Goal: Task Accomplishment & Management: Use online tool/utility

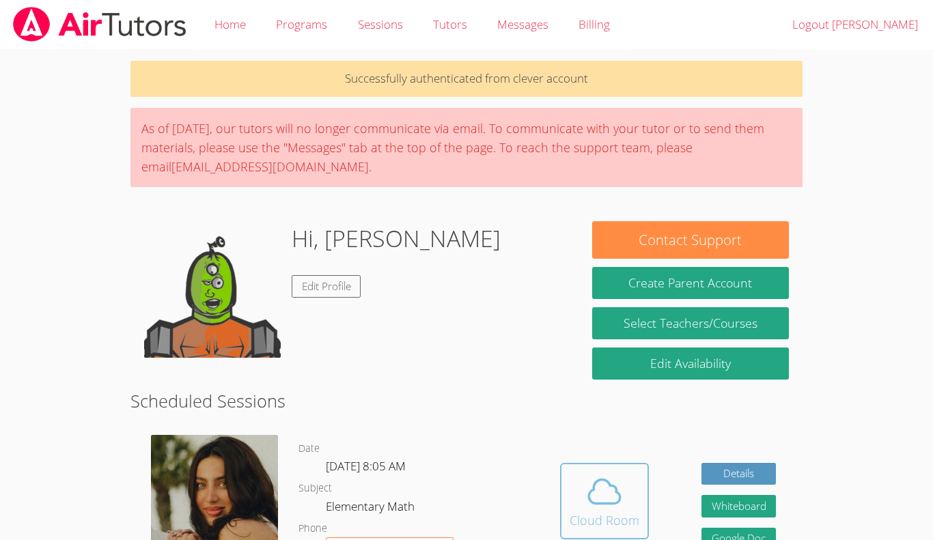
click at [625, 484] on span at bounding box center [604, 491] width 70 height 38
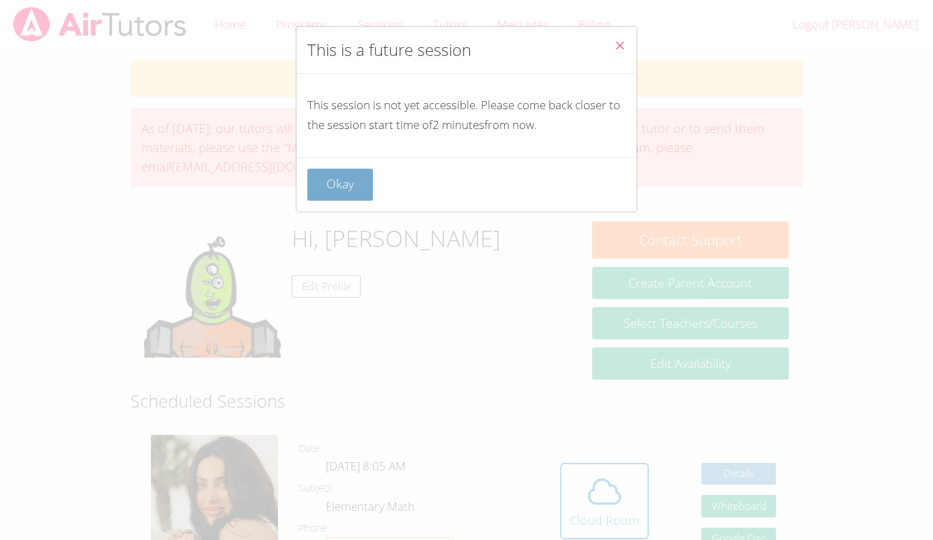
click at [354, 169] on button "Okay" at bounding box center [340, 185] width 66 height 32
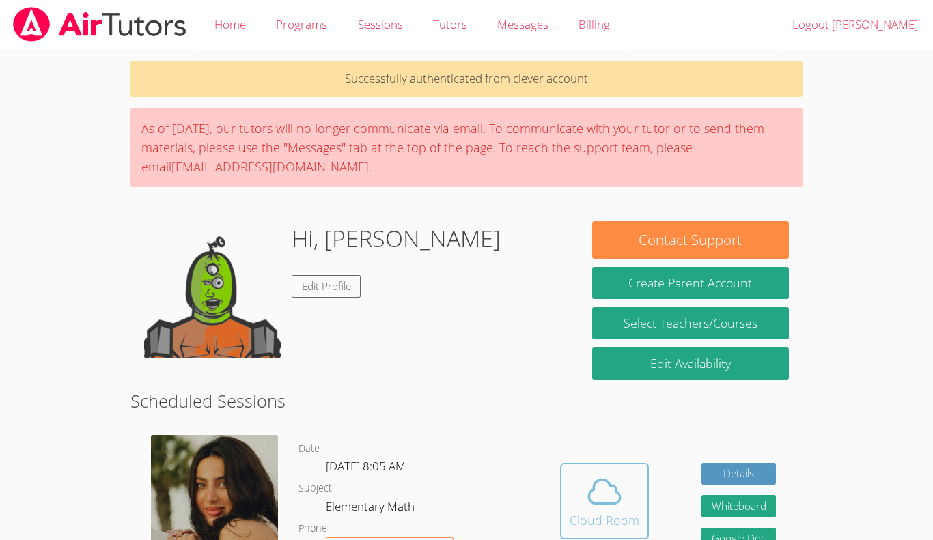
click at [572, 485] on span at bounding box center [604, 491] width 70 height 38
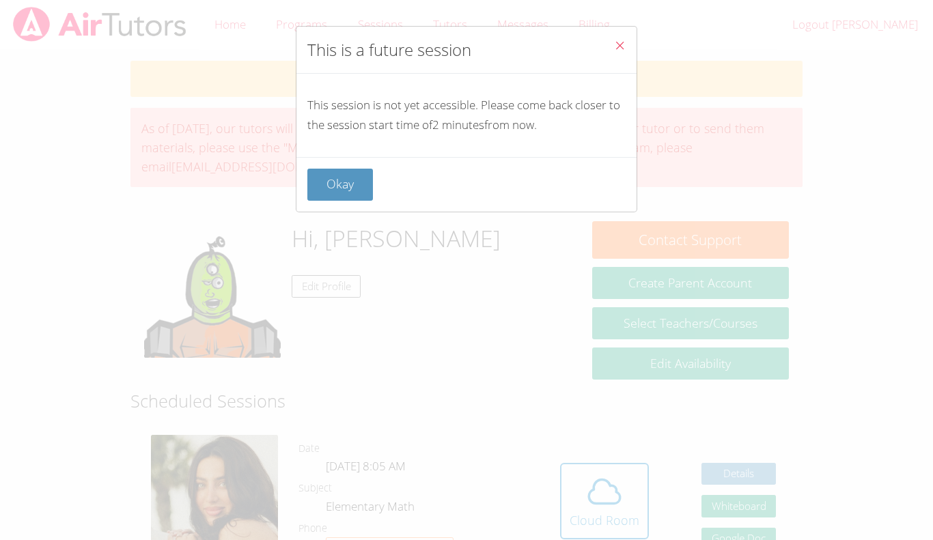
click at [622, 48] on icon "Close" at bounding box center [620, 46] width 12 height 12
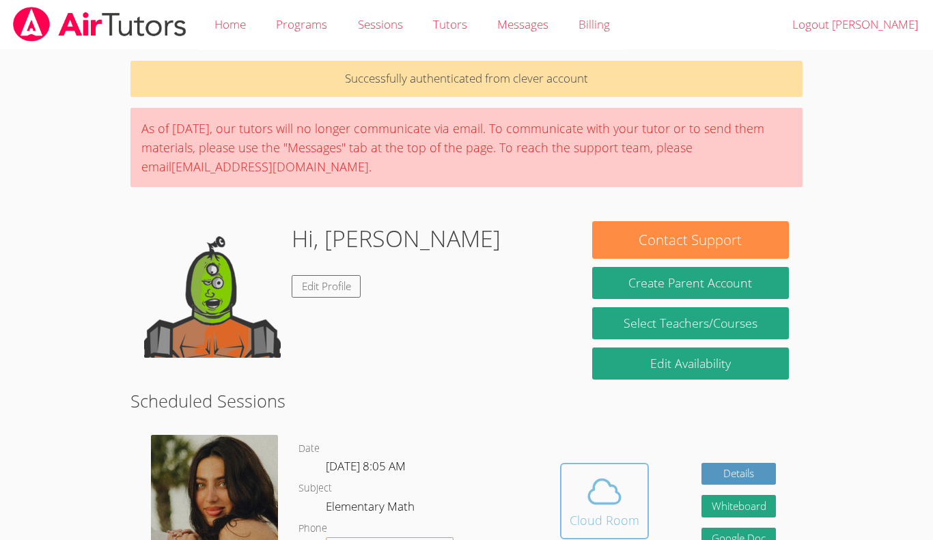
click at [614, 480] on icon at bounding box center [604, 491] width 38 height 38
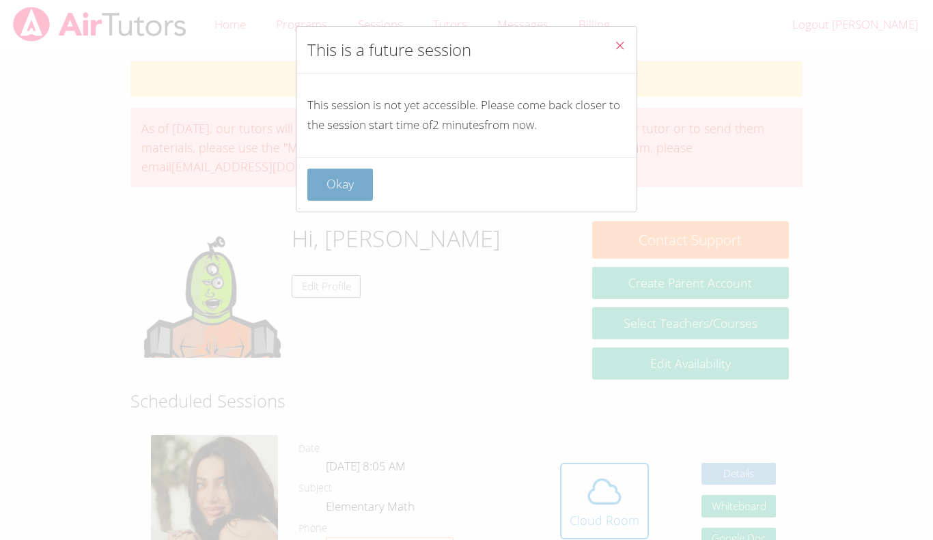
click at [322, 199] on button "Okay" at bounding box center [340, 185] width 66 height 32
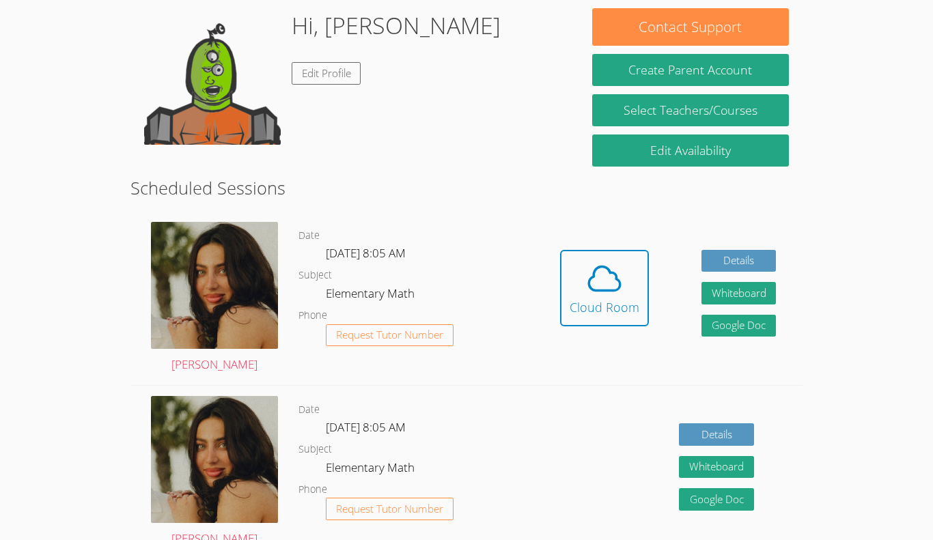
scroll to position [212, 0]
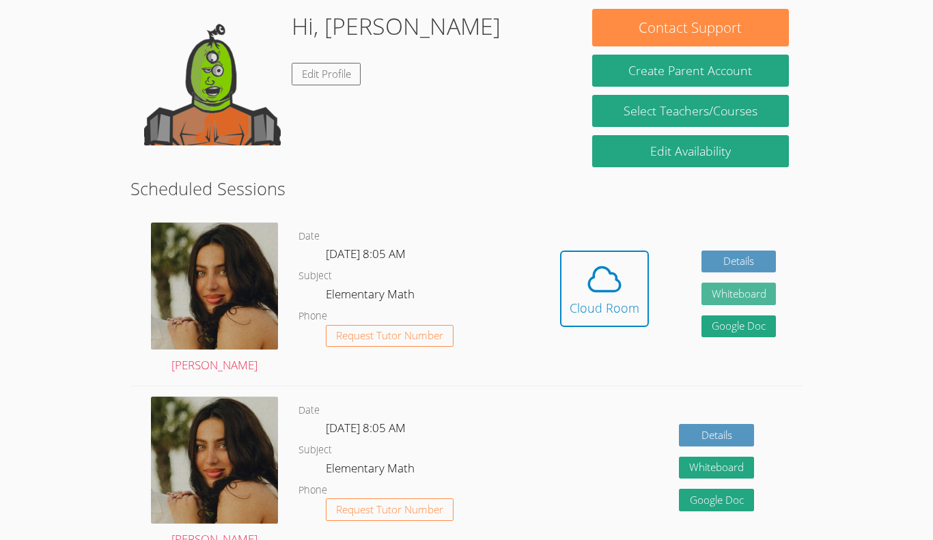
click at [761, 299] on button "Whiteboard" at bounding box center [738, 294] width 75 height 23
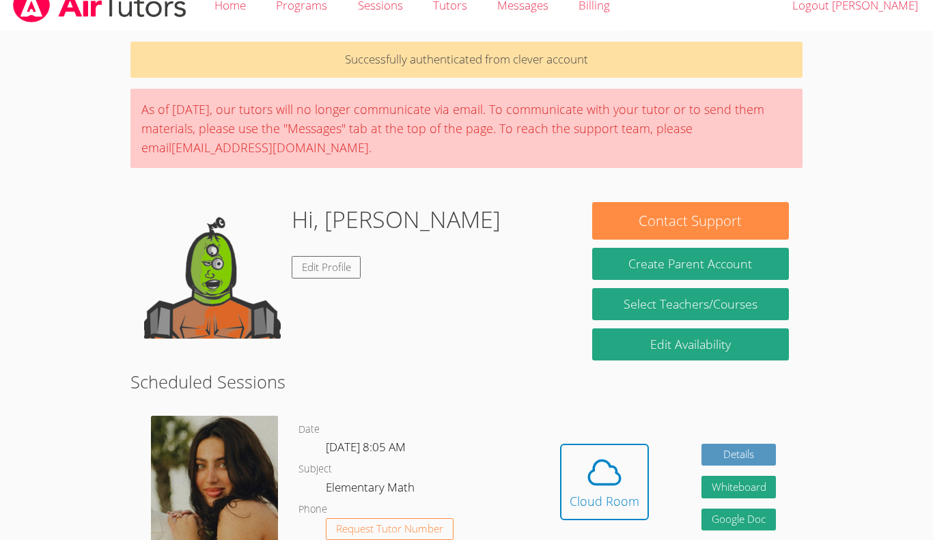
scroll to position [0, 0]
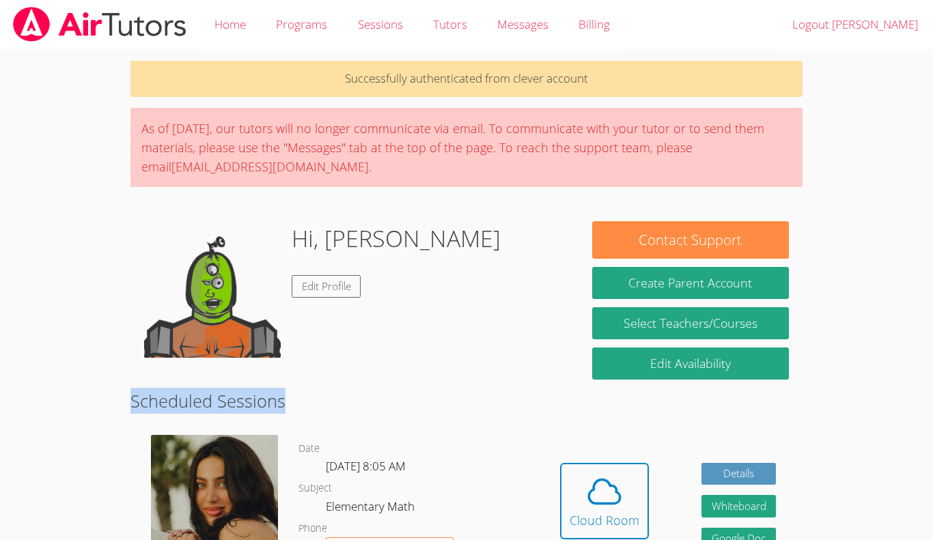
drag, startPoint x: 393, startPoint y: 336, endPoint x: 630, endPoint y: 384, distance: 242.5
click at [625, 221] on section "Hi, [PERSON_NAME] Edit Profile Contact Support Create Parent Account Select Tea…" at bounding box center [466, 221] width 672 height 0
click at [551, 425] on div "Hidden Cloud Room Details Whiteboard Hidden Google Doc" at bounding box center [667, 511] width 268 height 173
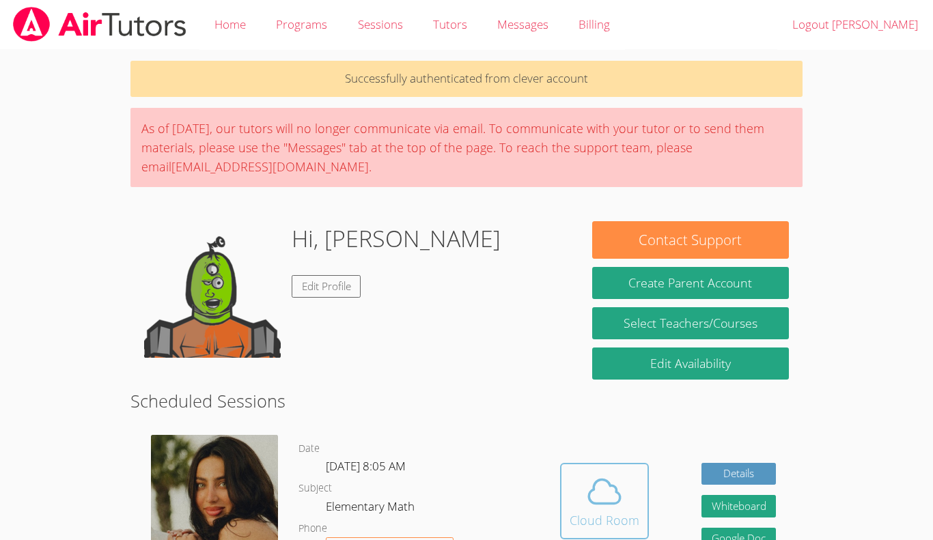
click at [606, 517] on div "Cloud Room" at bounding box center [604, 520] width 70 height 19
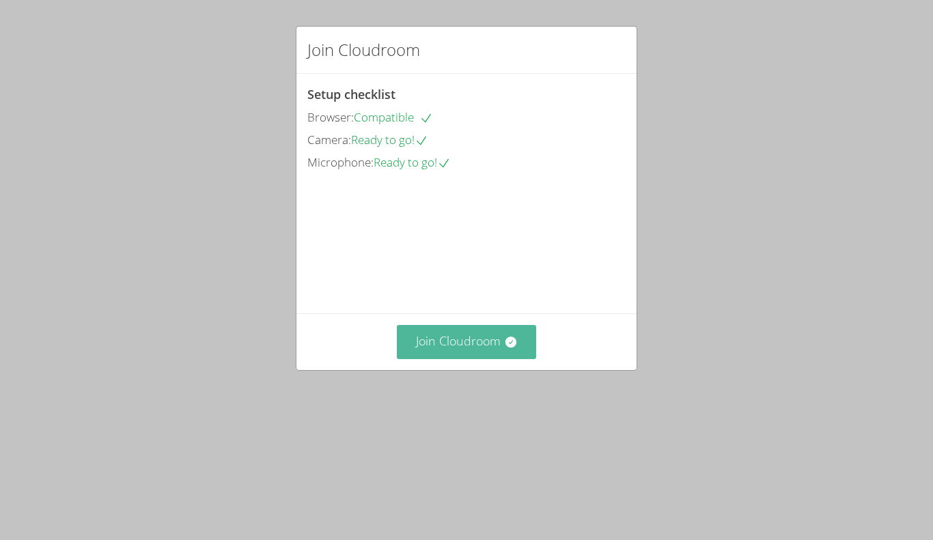
click at [418, 358] on button "Join Cloudroom" at bounding box center [467, 341] width 140 height 33
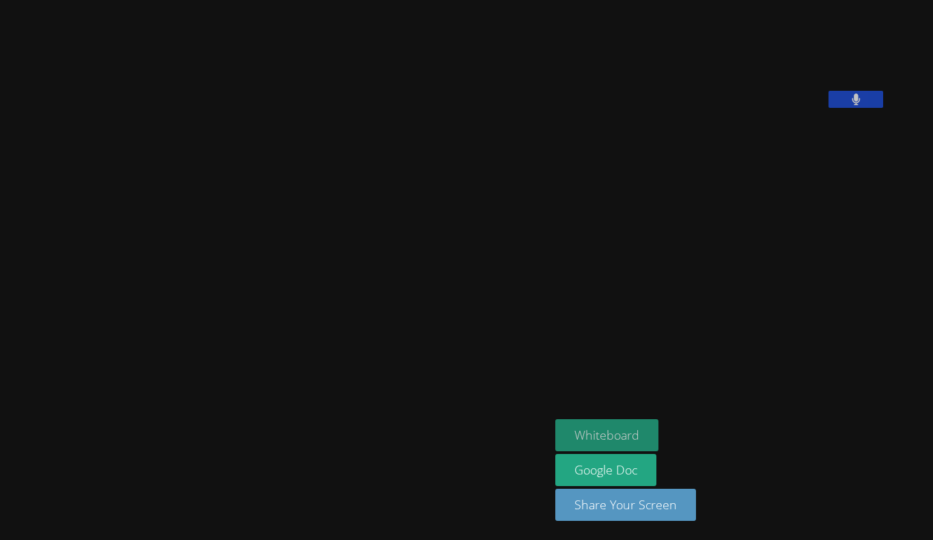
click at [607, 431] on button "Whiteboard" at bounding box center [606, 435] width 103 height 32
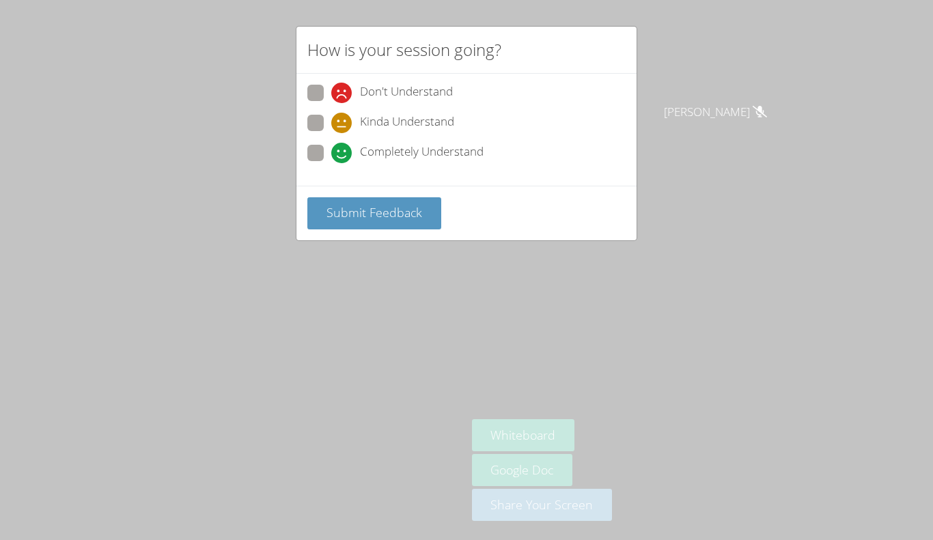
click at [331, 163] on span at bounding box center [331, 163] width 0 height 0
click at [331, 147] on input "Completely Understand" at bounding box center [337, 151] width 12 height 12
radio input "true"
click at [349, 255] on div "How is your session going? Don't Understand Kinda Understand Completely Underst…" at bounding box center [466, 270] width 933 height 540
click at [360, 222] on button "Submit Feedback" at bounding box center [374, 213] width 134 height 32
